Goal: Navigation & Orientation: Find specific page/section

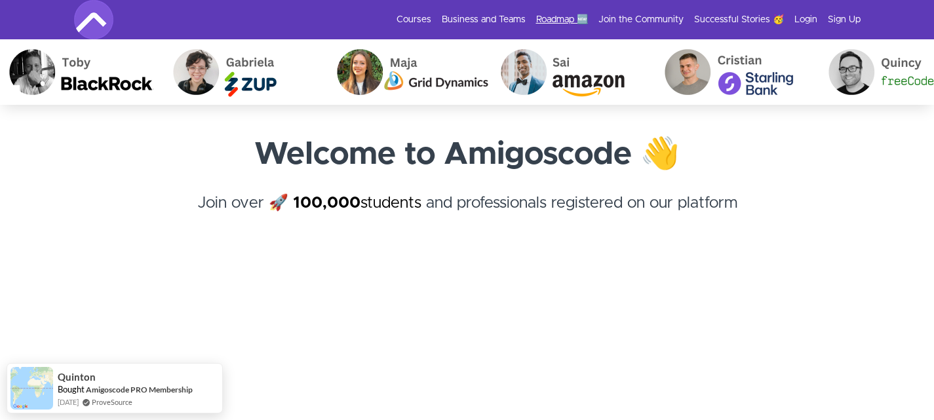
click at [561, 17] on link "Roadmap 🆕" at bounding box center [562, 19] width 52 height 13
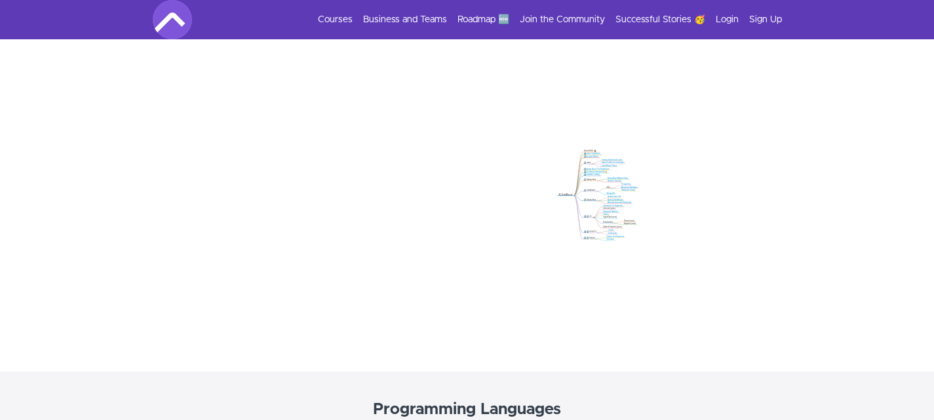
scroll to position [197, 0]
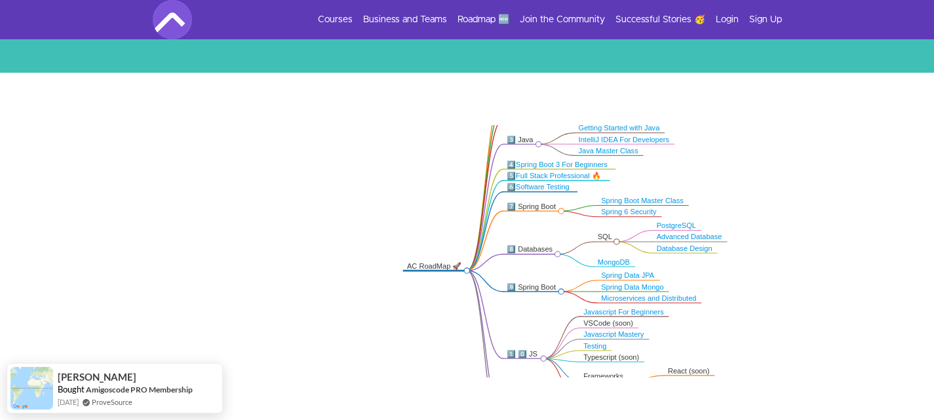
click at [180, 31] on img at bounding box center [172, 19] width 39 height 39
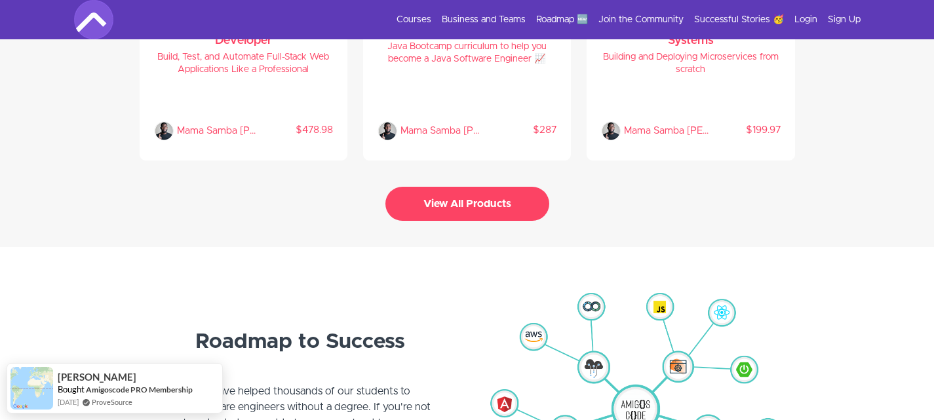
scroll to position [2979, 0]
